Goal: Information Seeking & Learning: Learn about a topic

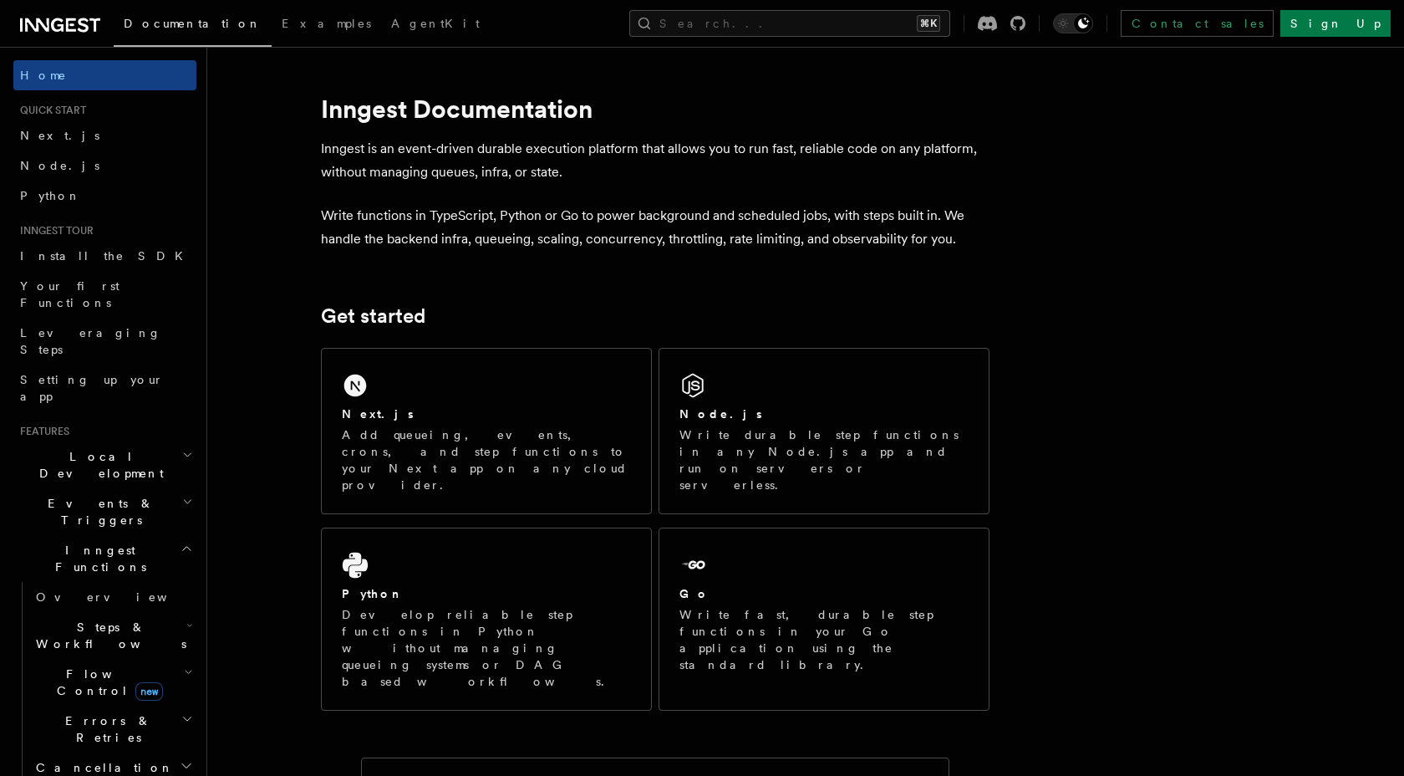
click at [186, 547] on icon "button" at bounding box center [187, 549] width 8 height 4
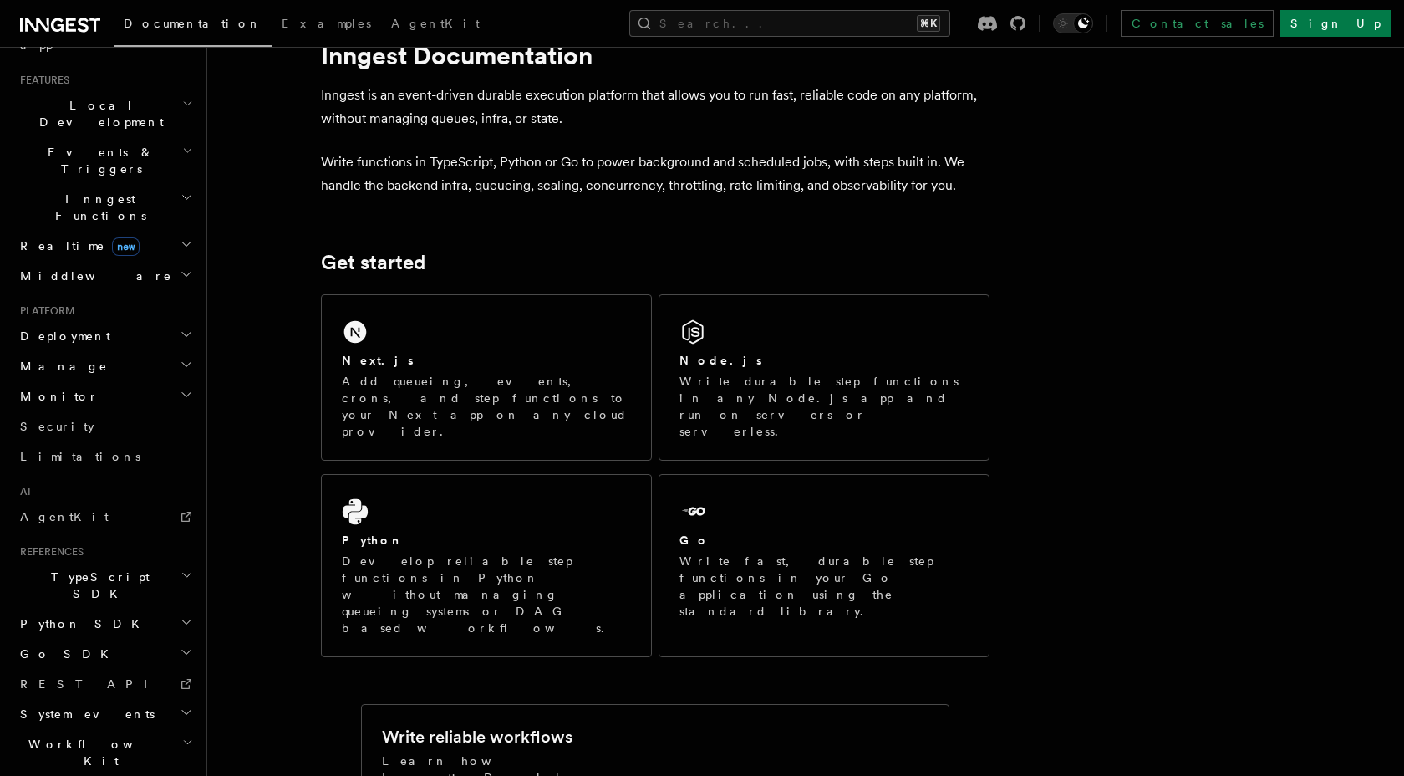
scroll to position [59, 0]
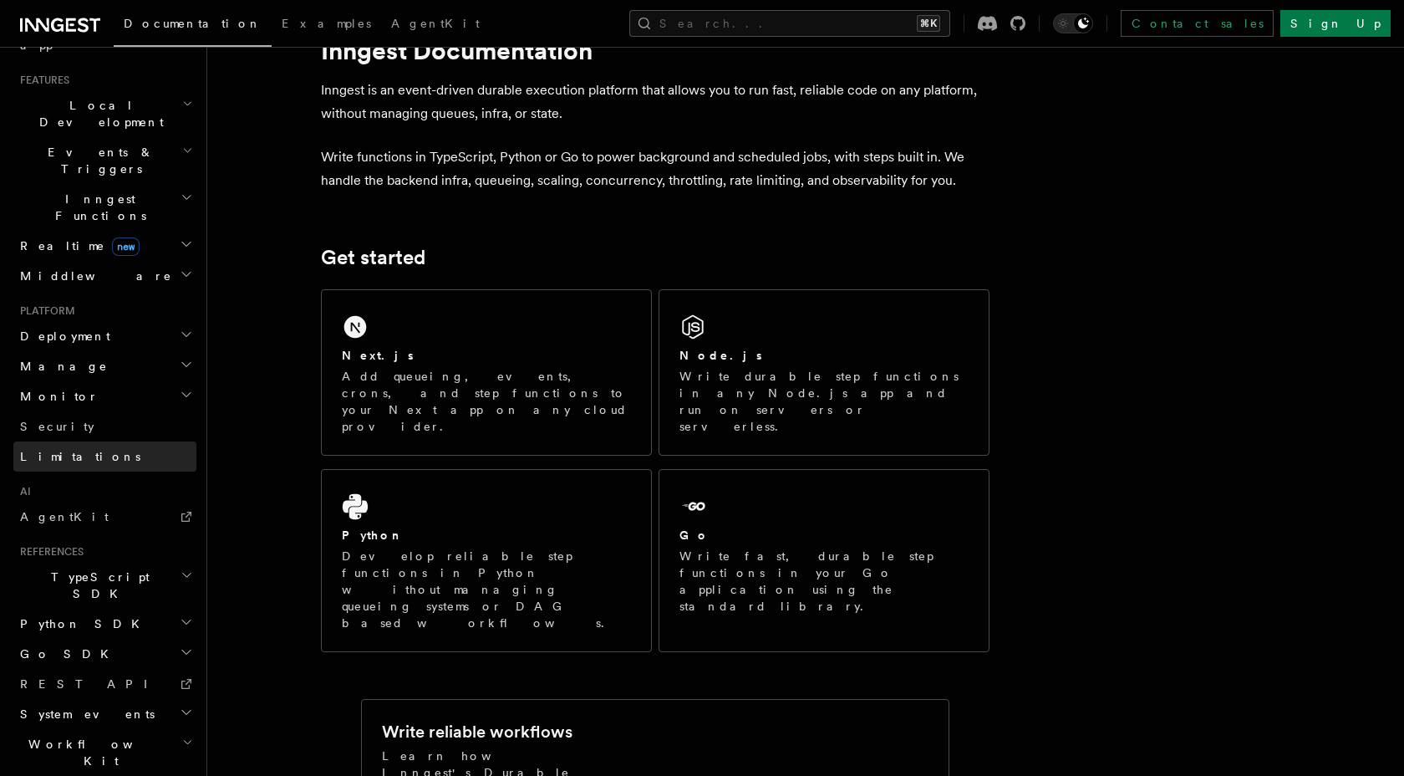
click at [78, 450] on span "Limitations" at bounding box center [80, 456] width 120 height 13
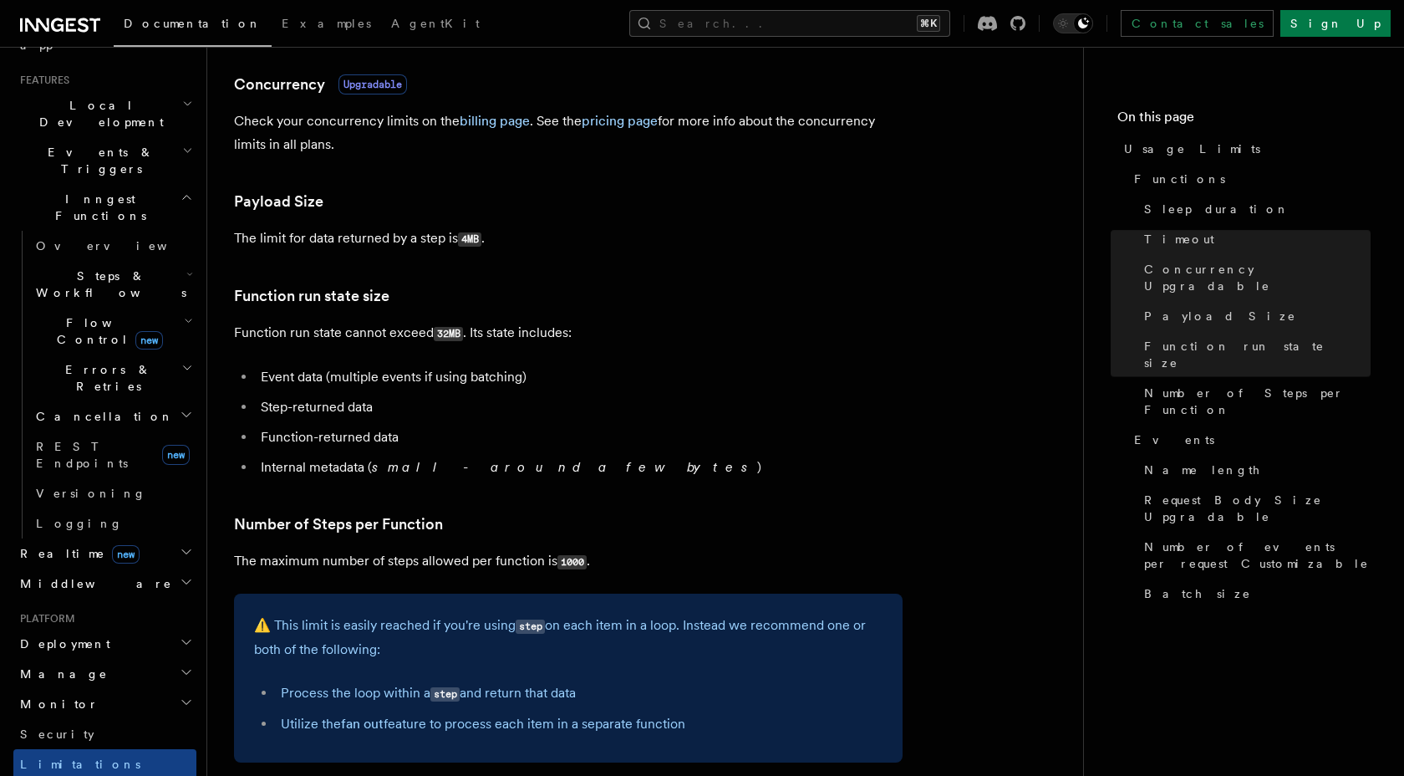
scroll to position [580, 0]
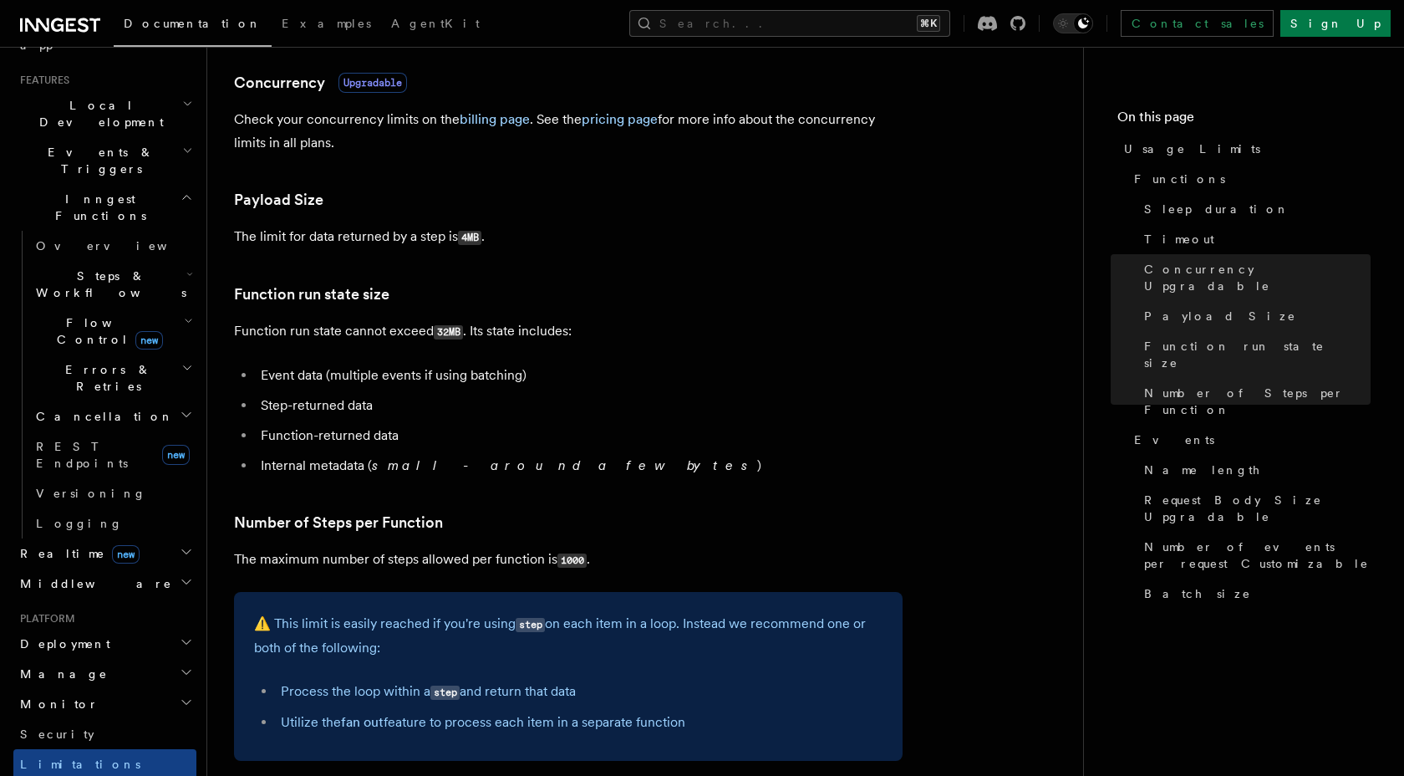
click at [194, 538] on h2 "Realtime new" at bounding box center [104, 553] width 183 height 30
click at [191, 652] on icon "button" at bounding box center [186, 658] width 13 height 13
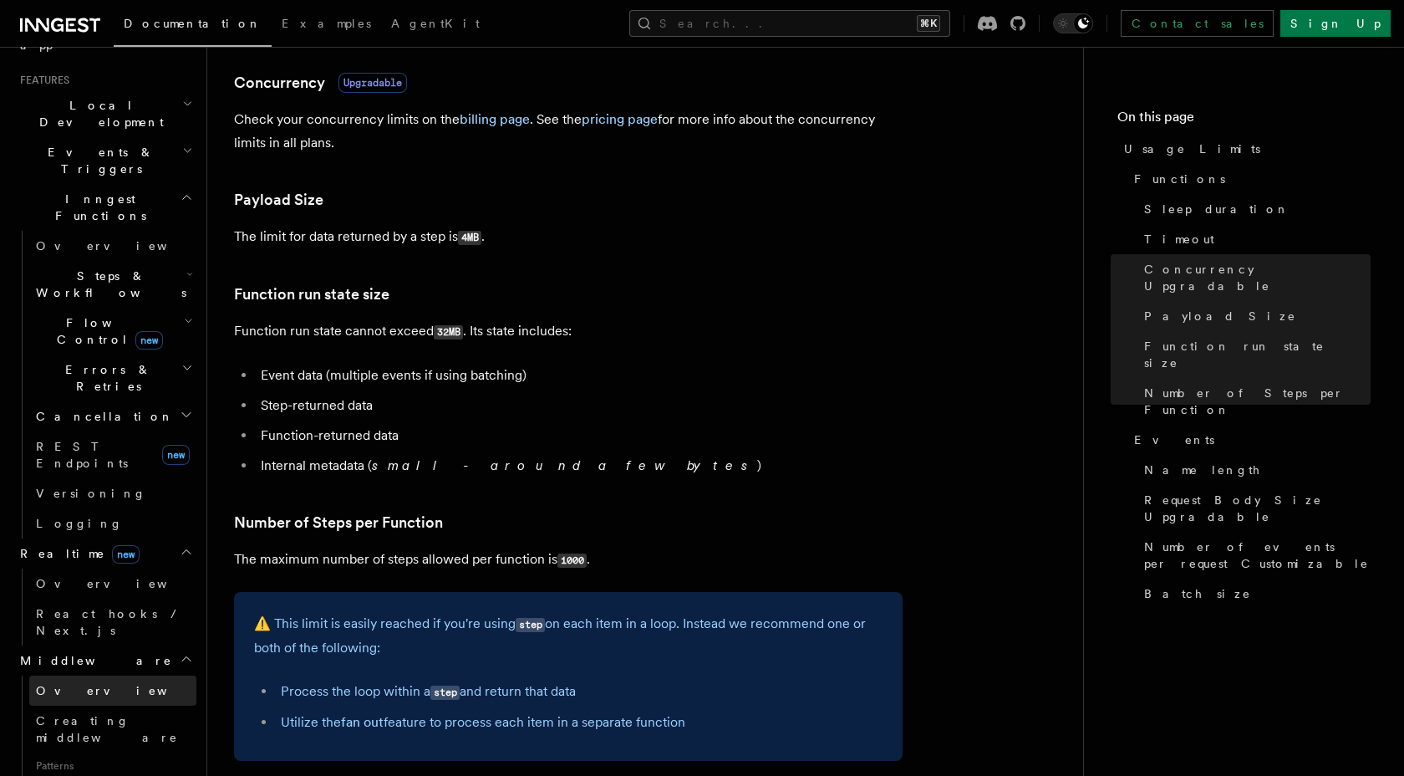
click at [85, 684] on span "Overview" at bounding box center [122, 690] width 172 height 13
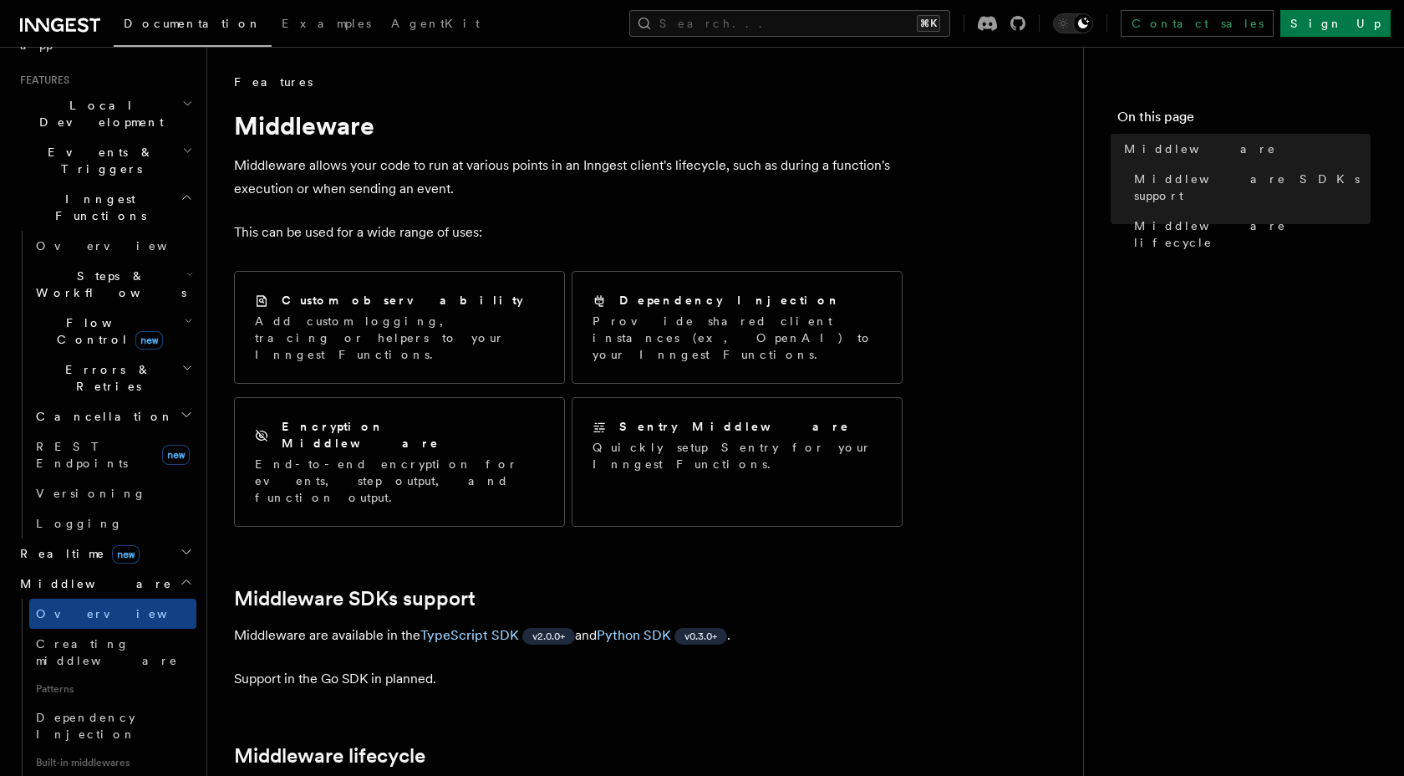
click at [145, 568] on h2 "Middleware" at bounding box center [104, 583] width 183 height 30
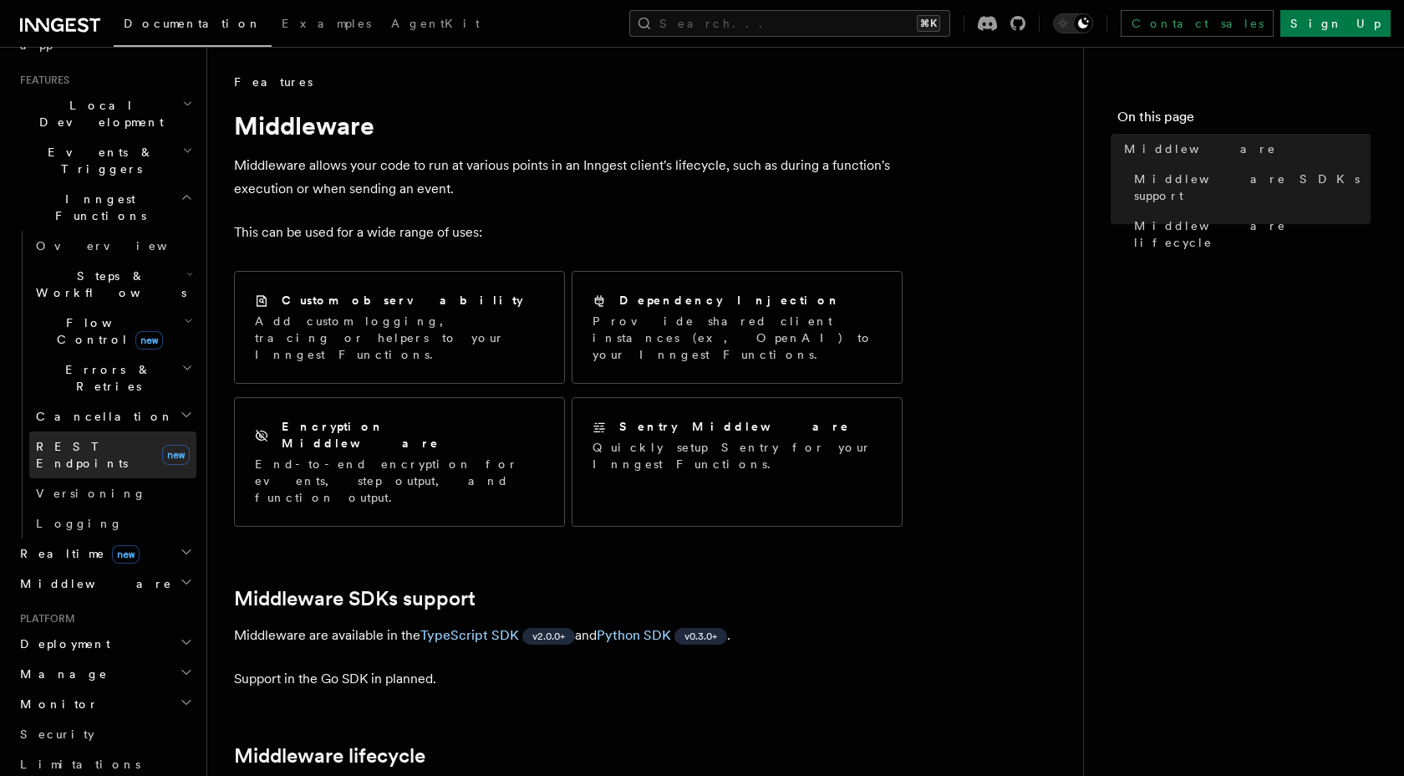
click at [115, 440] on span "REST Endpoints" at bounding box center [82, 455] width 92 height 30
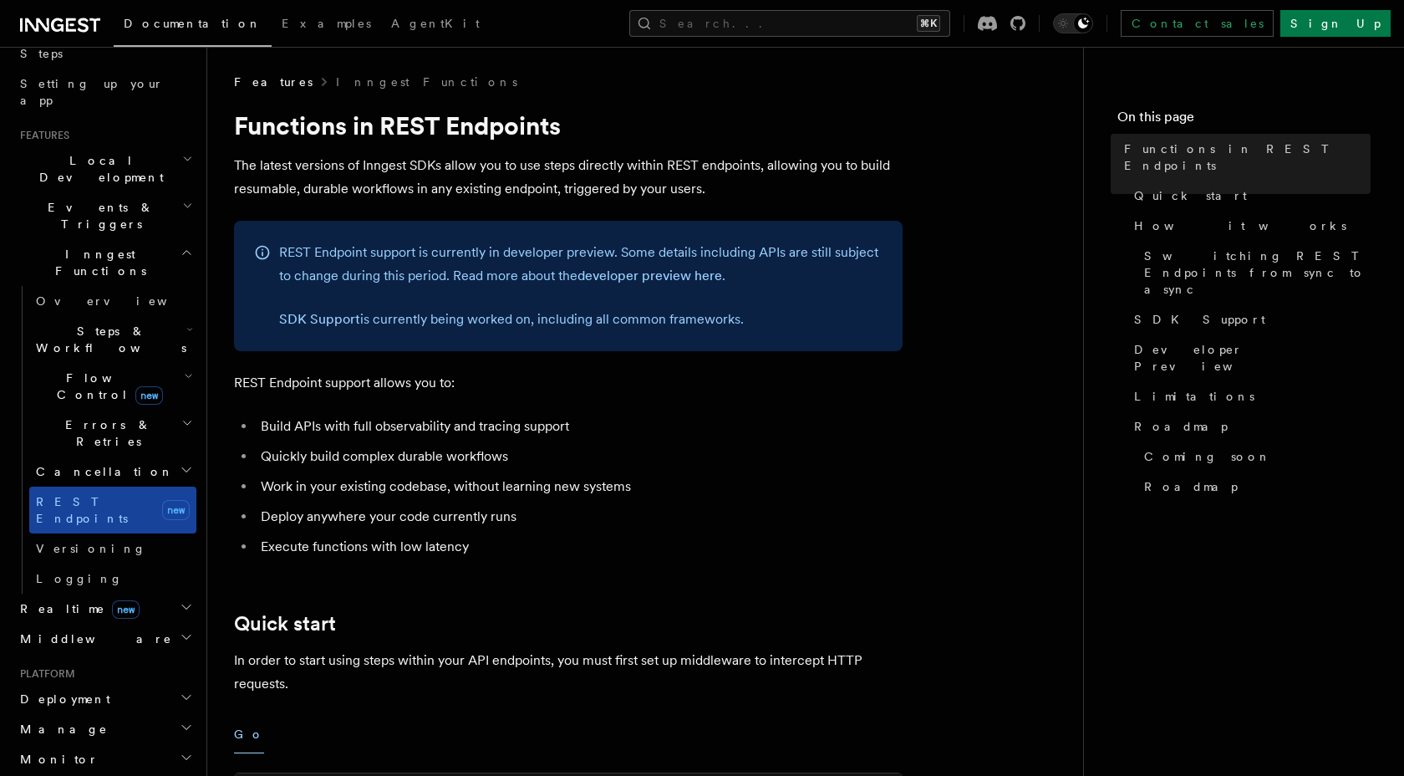
scroll to position [276, 0]
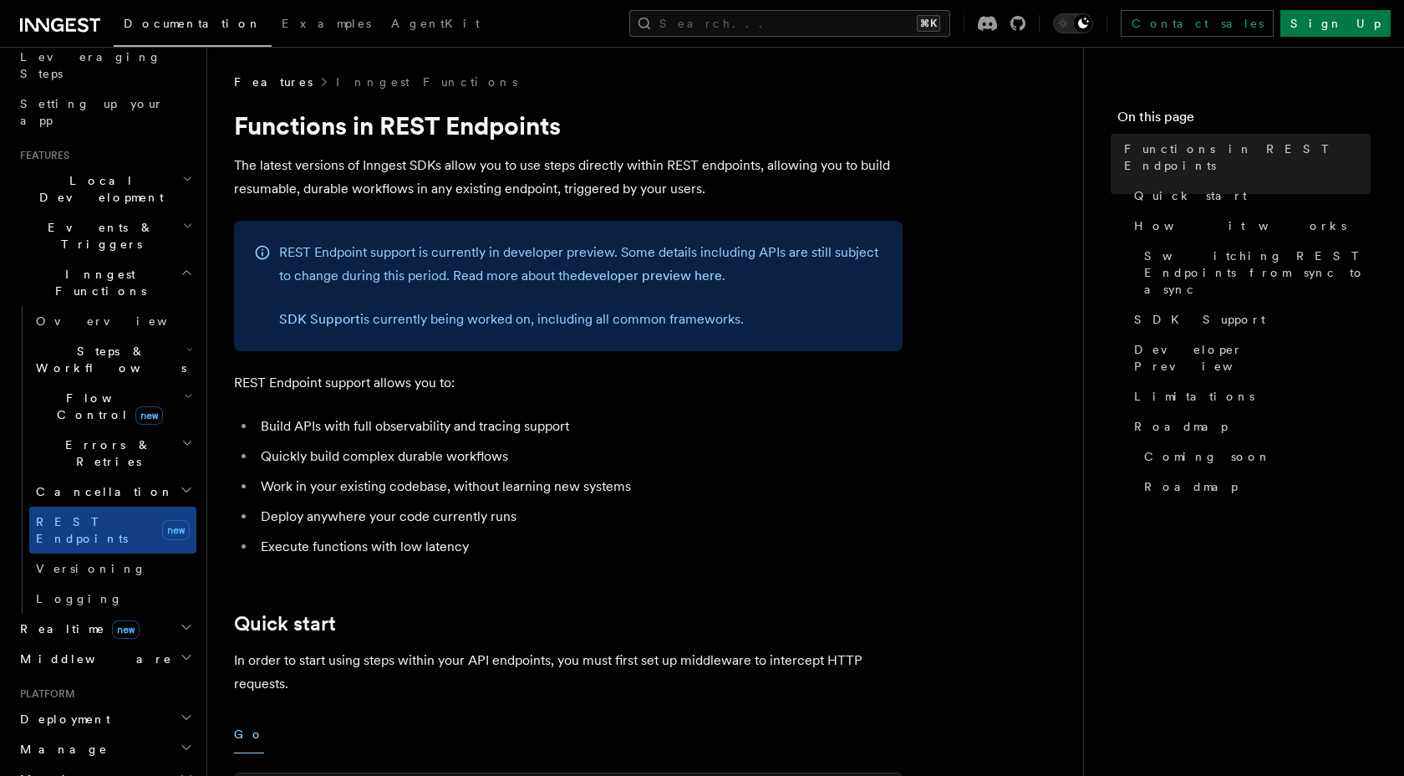
click at [122, 166] on h2 "Local Development" at bounding box center [104, 189] width 183 height 47
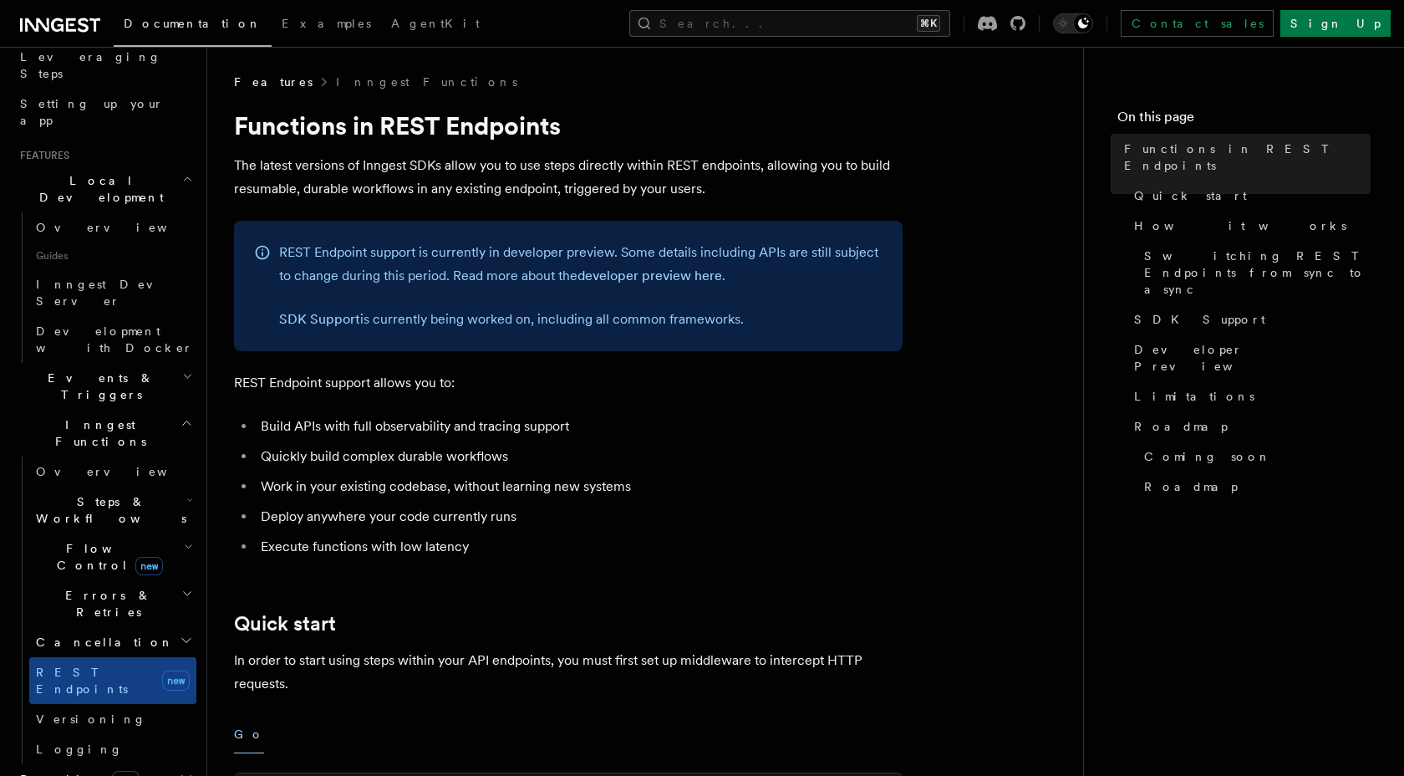
click at [117, 363] on h2 "Events & Triggers" at bounding box center [104, 386] width 183 height 47
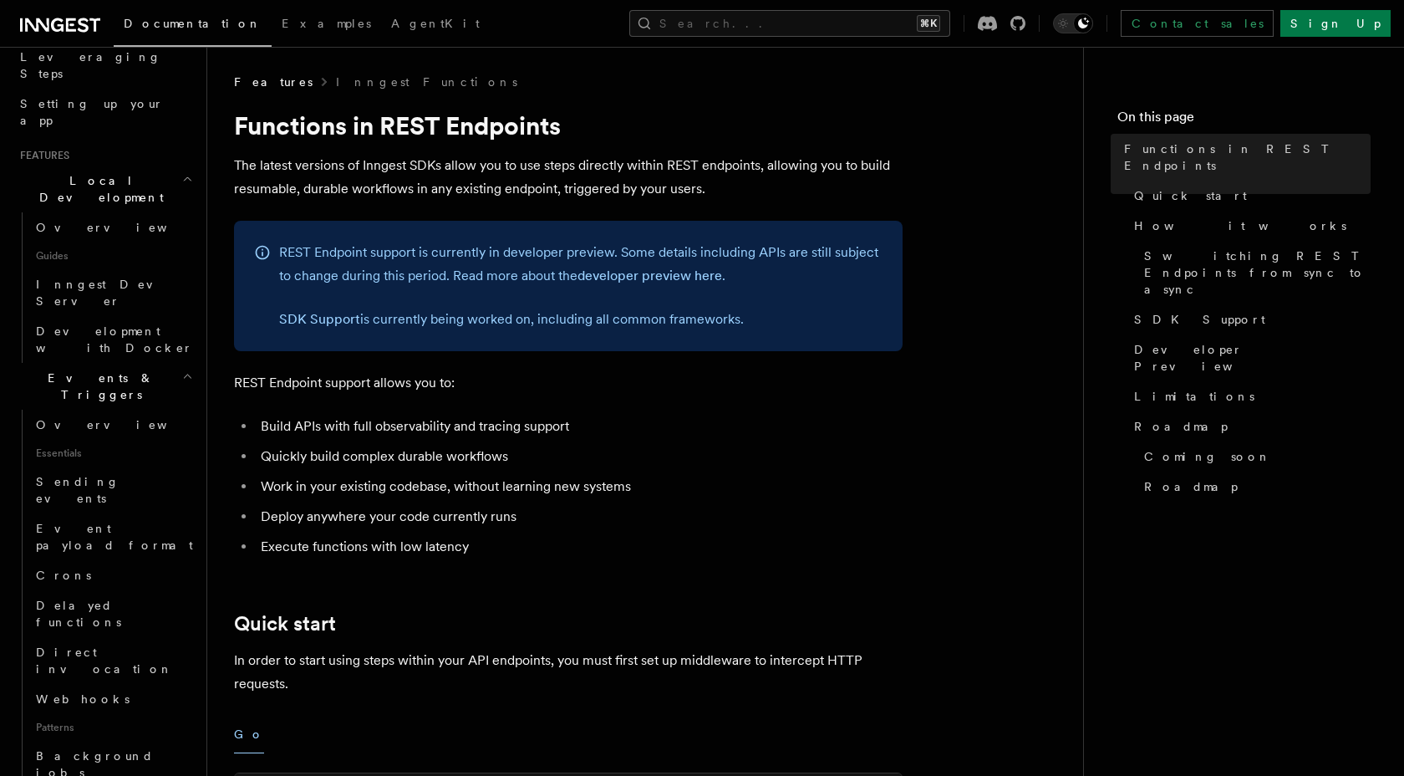
click at [117, 363] on h2 "Events & Triggers" at bounding box center [104, 386] width 183 height 47
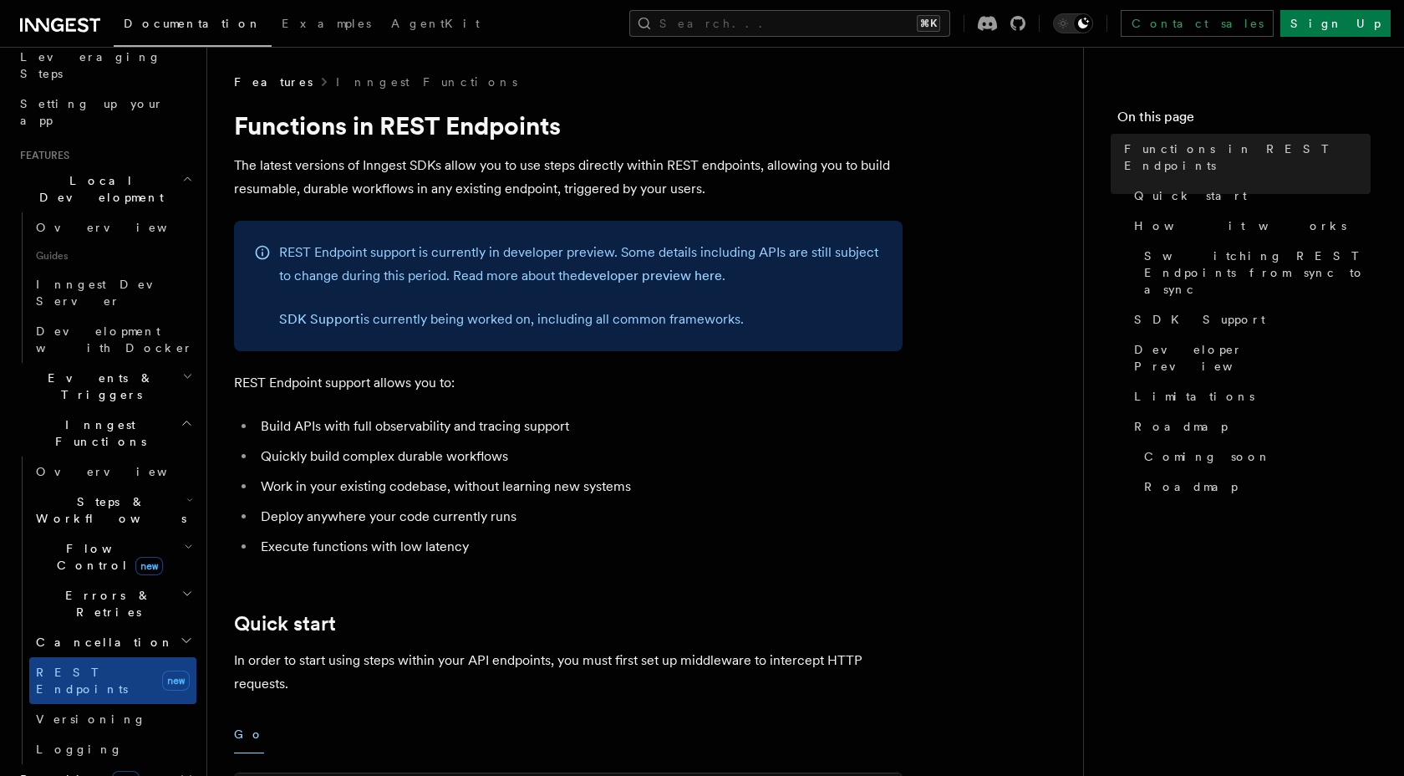
click at [109, 416] on span "Inngest Functions" at bounding box center [96, 432] width 167 height 33
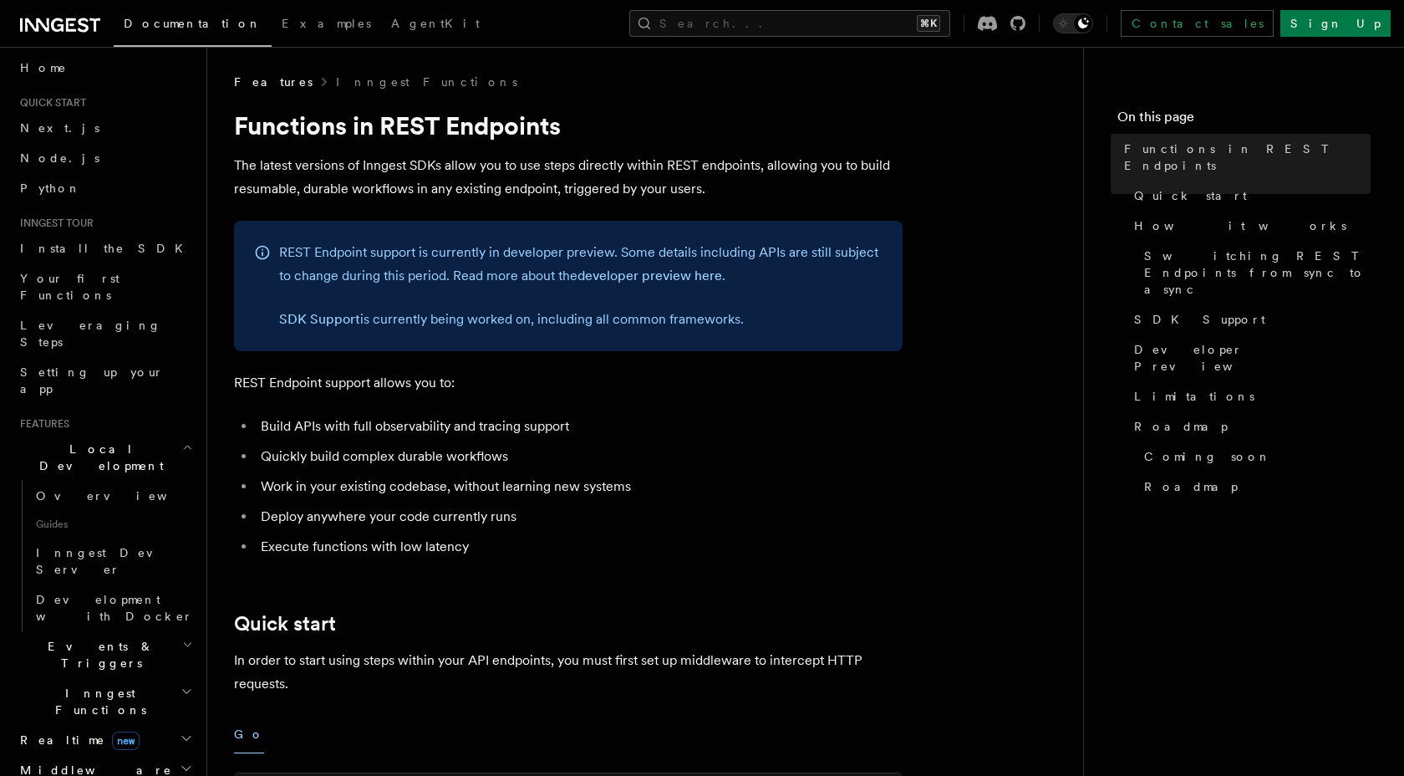
scroll to position [0, 0]
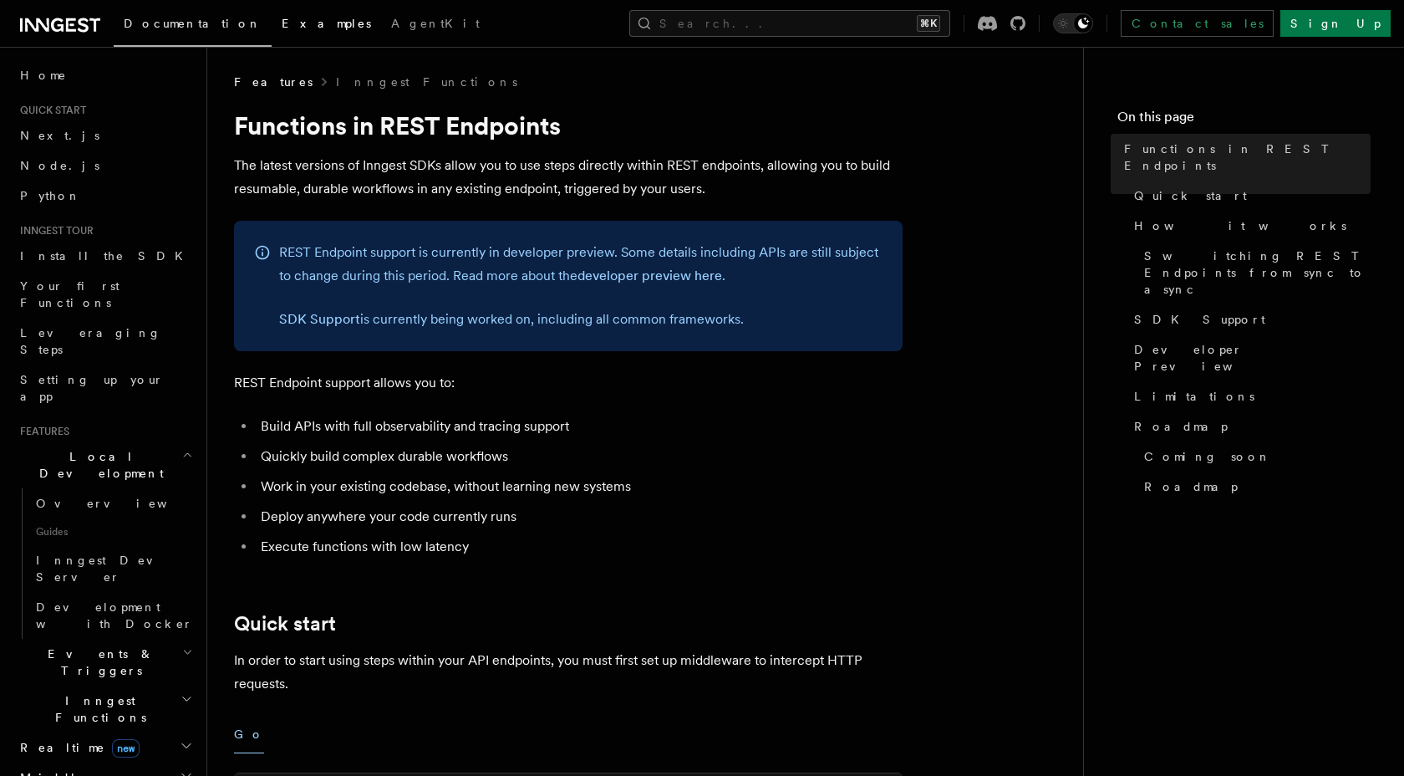
click at [282, 27] on span "Examples" at bounding box center [326, 23] width 89 height 13
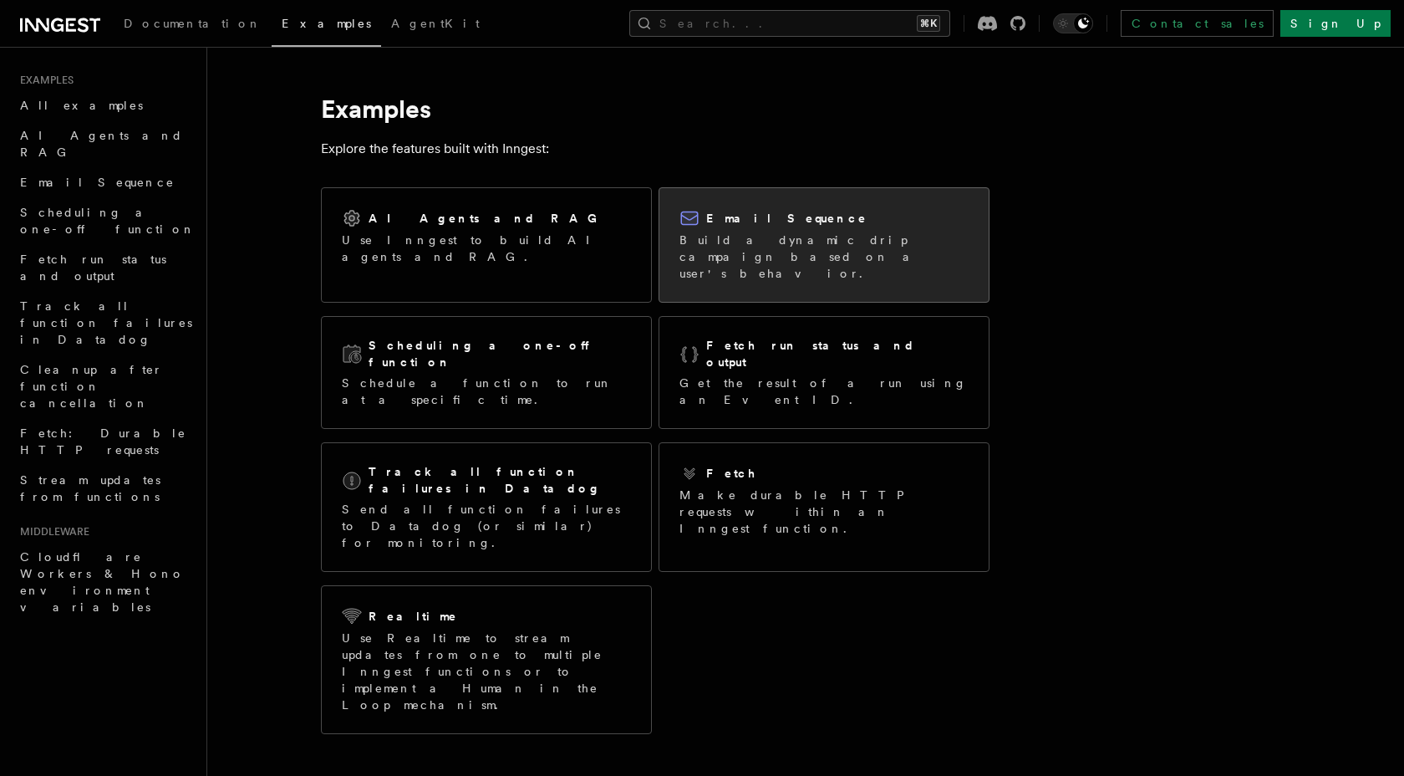
click at [834, 255] on p "Build a dynamic drip campaign based on a user's behavior." at bounding box center [824, 257] width 289 height 50
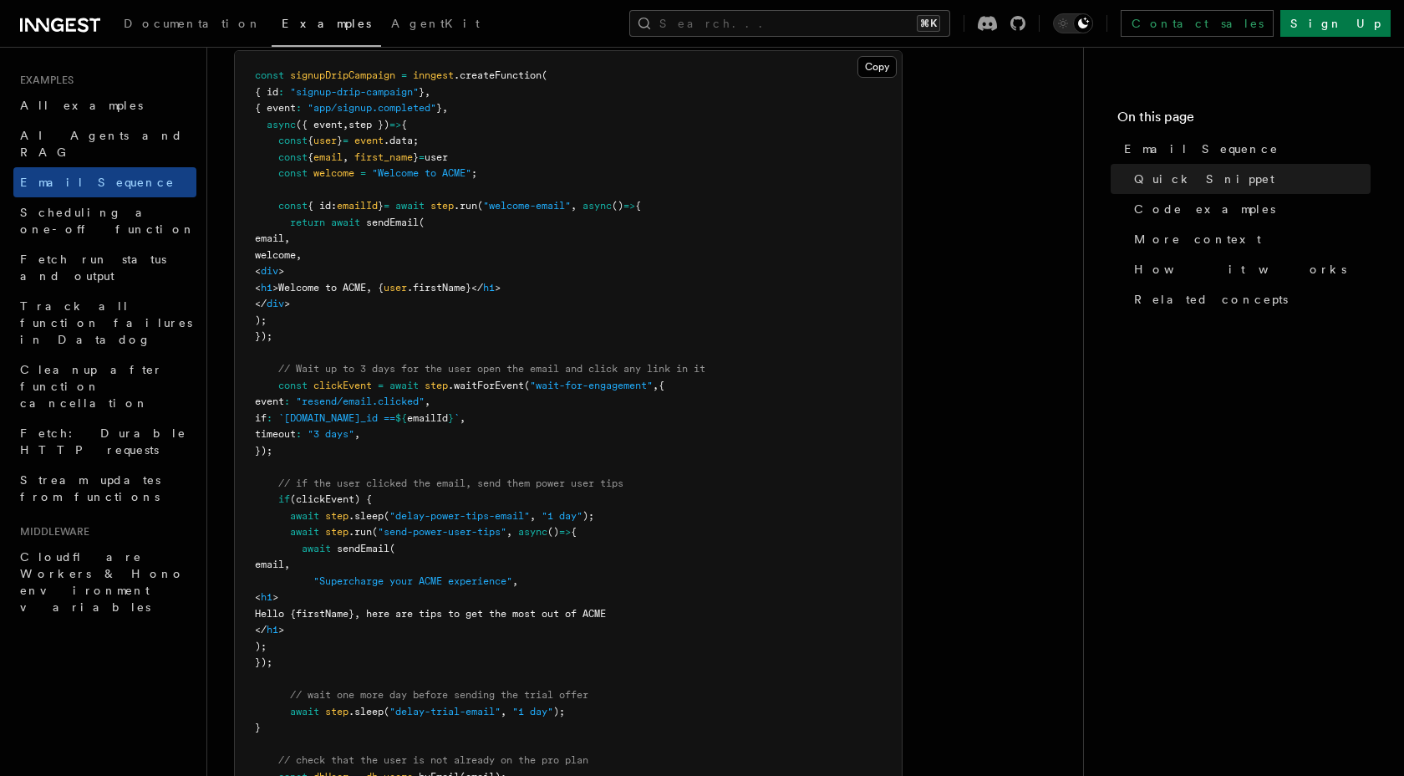
scroll to position [529, 0]
